Goal: Information Seeking & Learning: Find specific fact

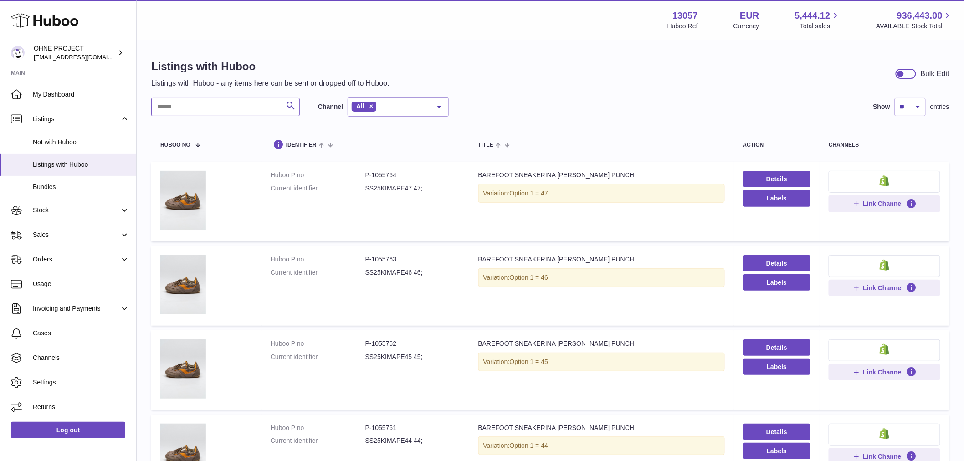
click at [208, 104] on input "text" at bounding box center [225, 107] width 148 height 18
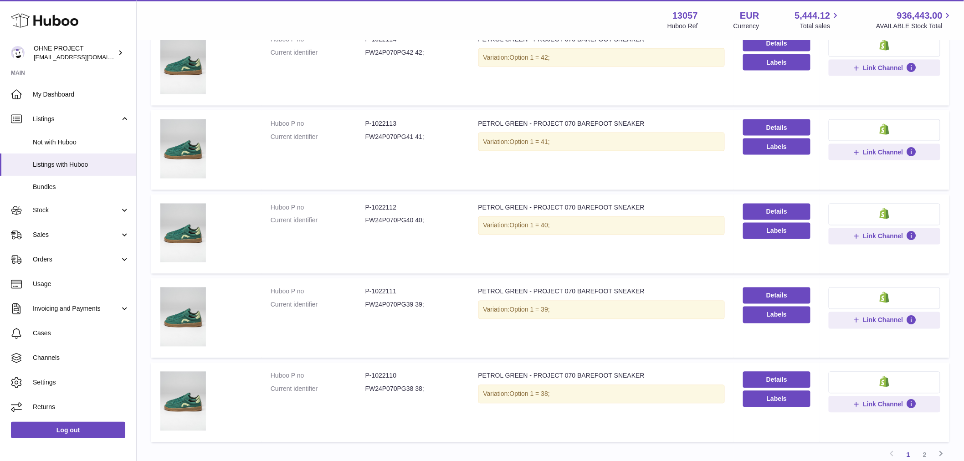
scroll to position [607, 0]
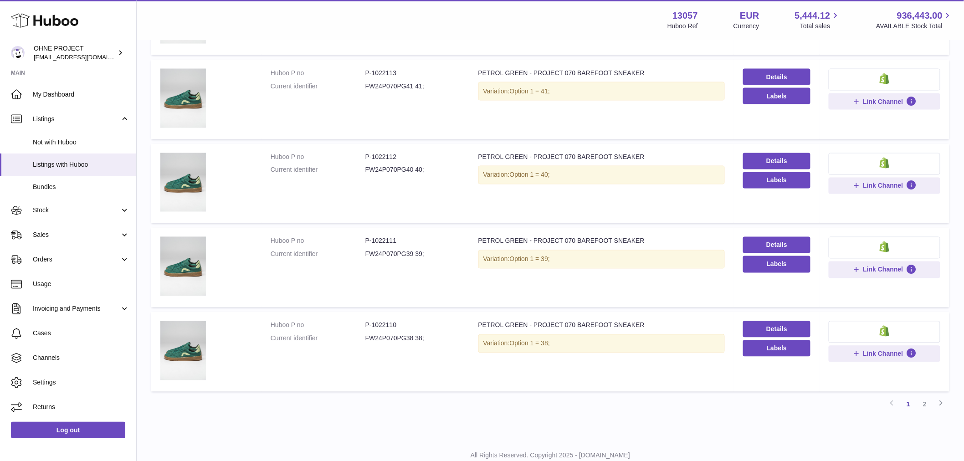
type input "**********"
drag, startPoint x: 370, startPoint y: 239, endPoint x: 409, endPoint y: 235, distance: 39.3
click at [409, 237] on dd "P-1022111" at bounding box center [412, 241] width 95 height 9
copy dd "1022111"
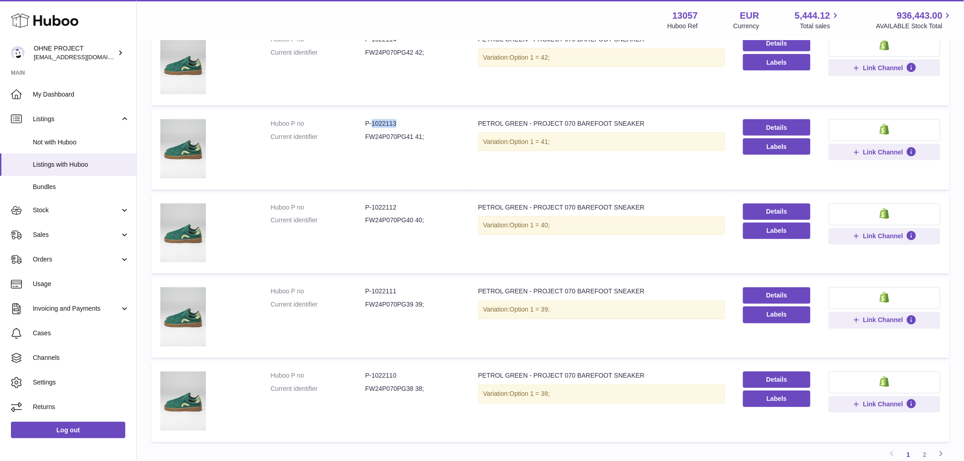
drag, startPoint x: 371, startPoint y: 121, endPoint x: 416, endPoint y: 122, distance: 44.6
click at [416, 122] on dd "P-1022113" at bounding box center [412, 123] width 95 height 9
copy dd "1022113"
drag, startPoint x: 371, startPoint y: 205, endPoint x: 407, endPoint y: 213, distance: 36.9
click at [407, 213] on dl "Huboo P no P-1022112 Current identifier FW24P070PG40 40;" at bounding box center [365, 217] width 189 height 26
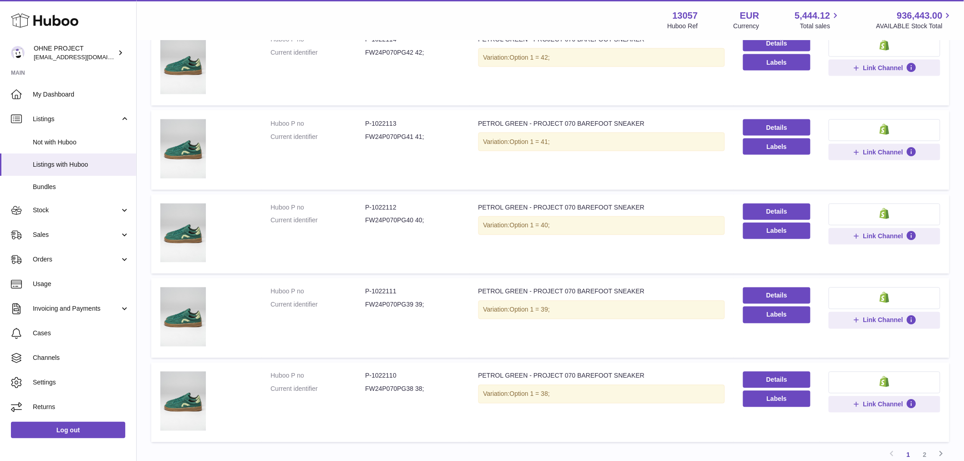
click at [414, 246] on td "Huboo P no P-1022112 Current identifier FW24P070PG40 40;" at bounding box center [365, 234] width 208 height 80
drag, startPoint x: 371, startPoint y: 206, endPoint x: 395, endPoint y: 206, distance: 24.1
click at [395, 206] on dd "P-1022112" at bounding box center [412, 208] width 95 height 9
copy dd "1022112"
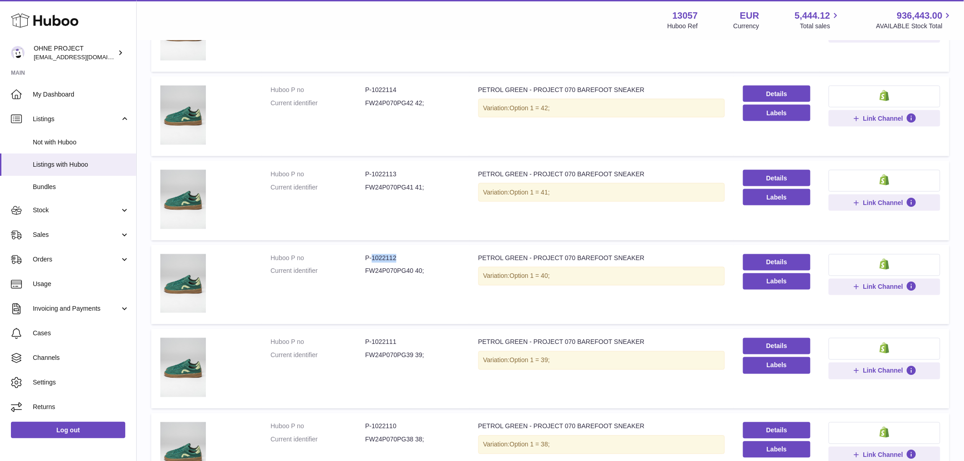
scroll to position [404, 0]
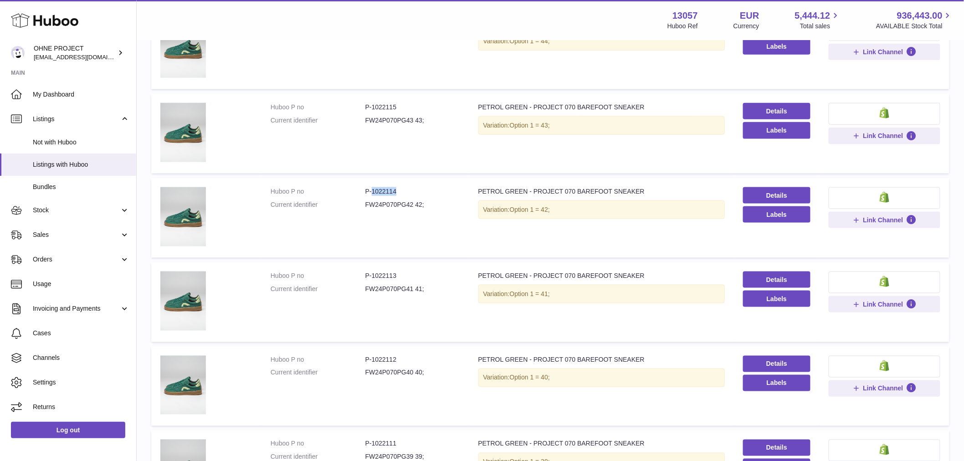
drag, startPoint x: 371, startPoint y: 190, endPoint x: 404, endPoint y: 184, distance: 33.8
click at [404, 184] on td "Huboo P no P-1022114 Current identifier FW24P070PG42 42;" at bounding box center [365, 218] width 208 height 80
copy dd "1022114"
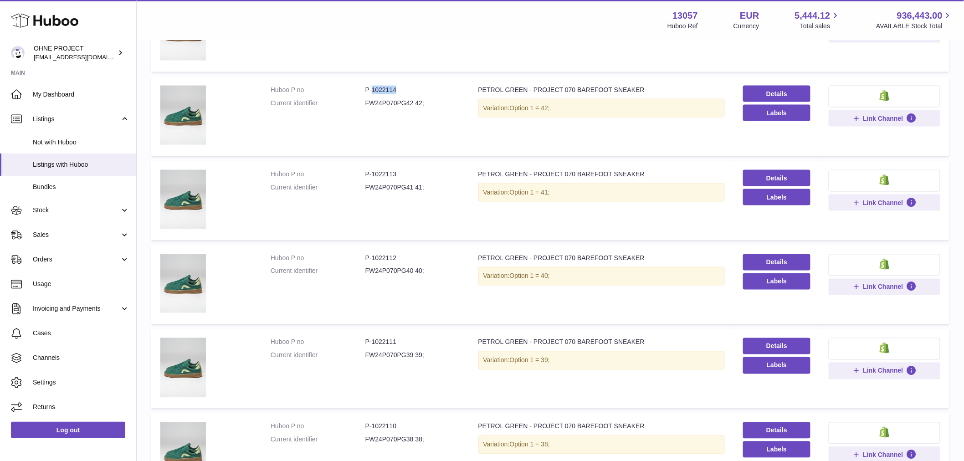
scroll to position [635, 0]
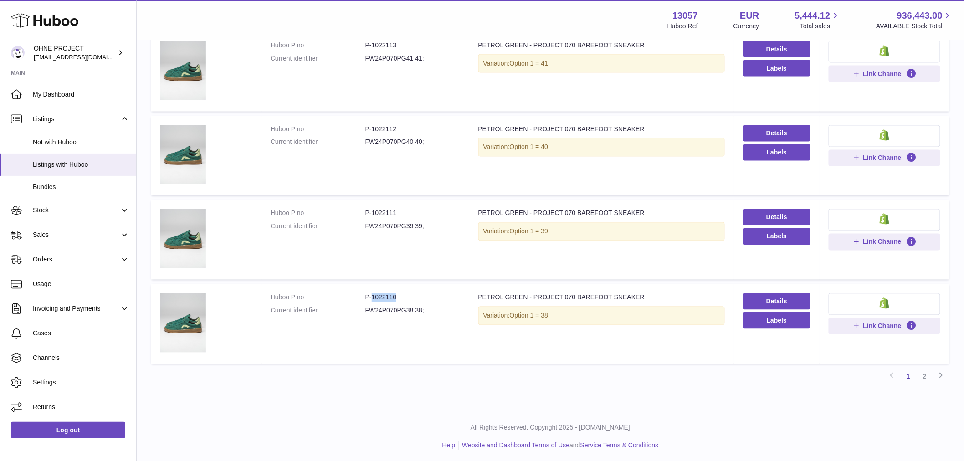
drag, startPoint x: 370, startPoint y: 294, endPoint x: 400, endPoint y: 278, distance: 33.6
click at [395, 289] on td "Huboo P no P-1022110 Current identifier FW24P070PG38 38;" at bounding box center [365, 324] width 208 height 80
copy dd "1022110"
